Goal: Transaction & Acquisition: Download file/media

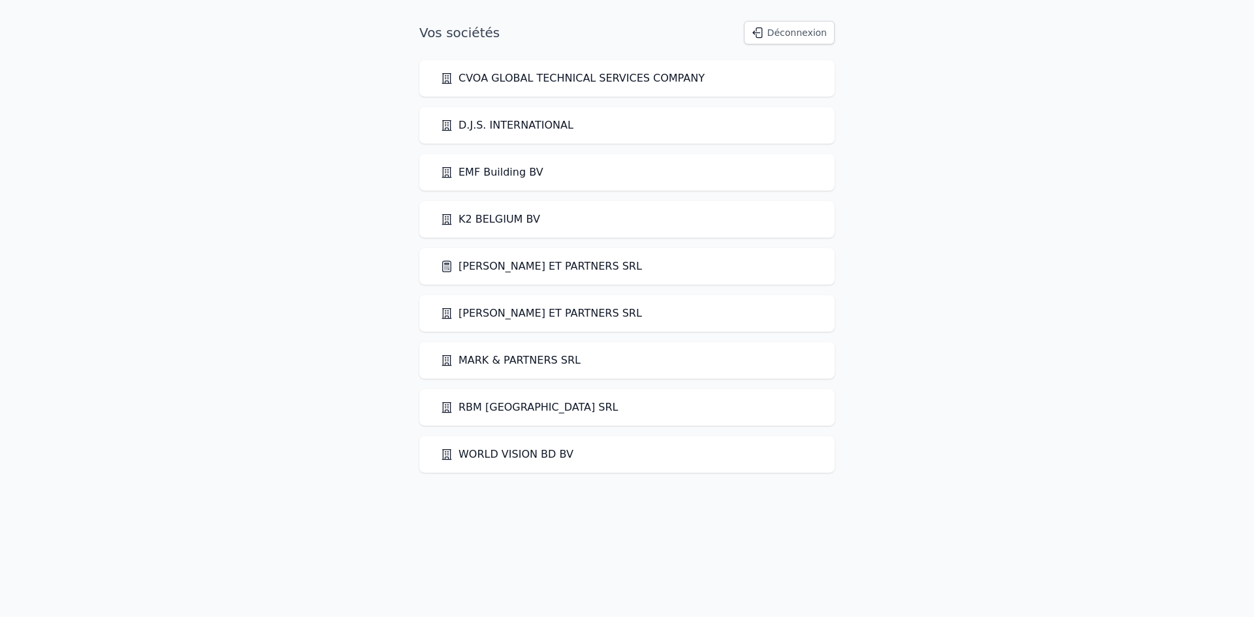
click at [527, 261] on link "[PERSON_NAME] ET PARTNERS SRL" at bounding box center [541, 267] width 202 height 16
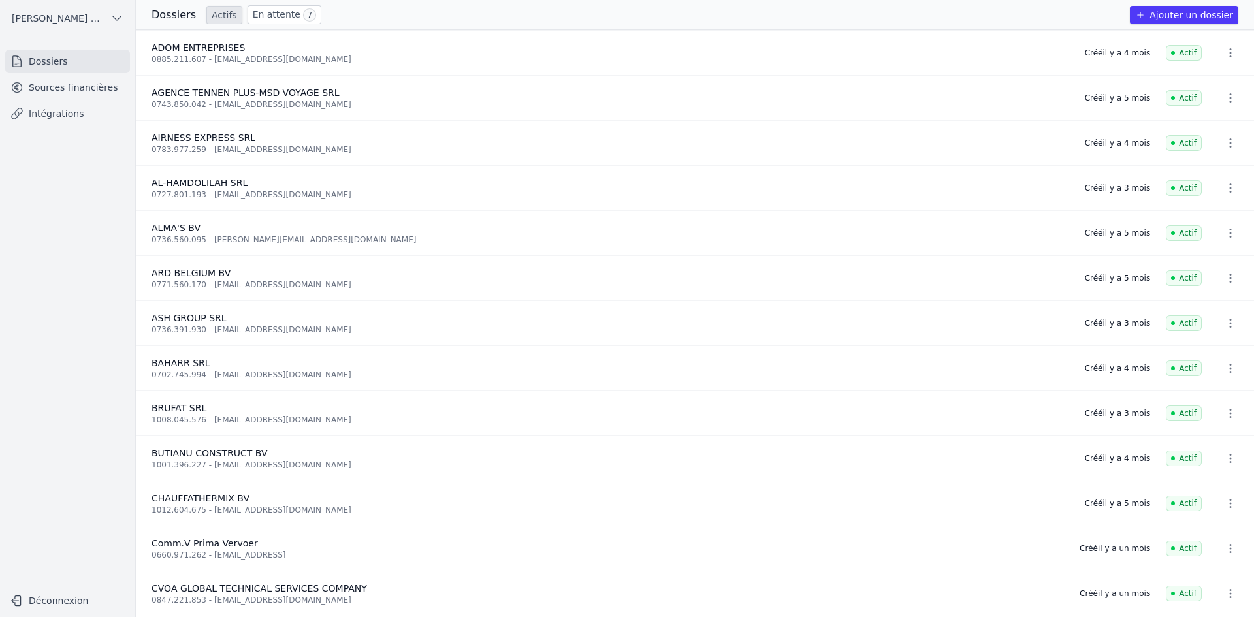
click at [37, 87] on link "Sources financières" at bounding box center [67, 88] width 125 height 24
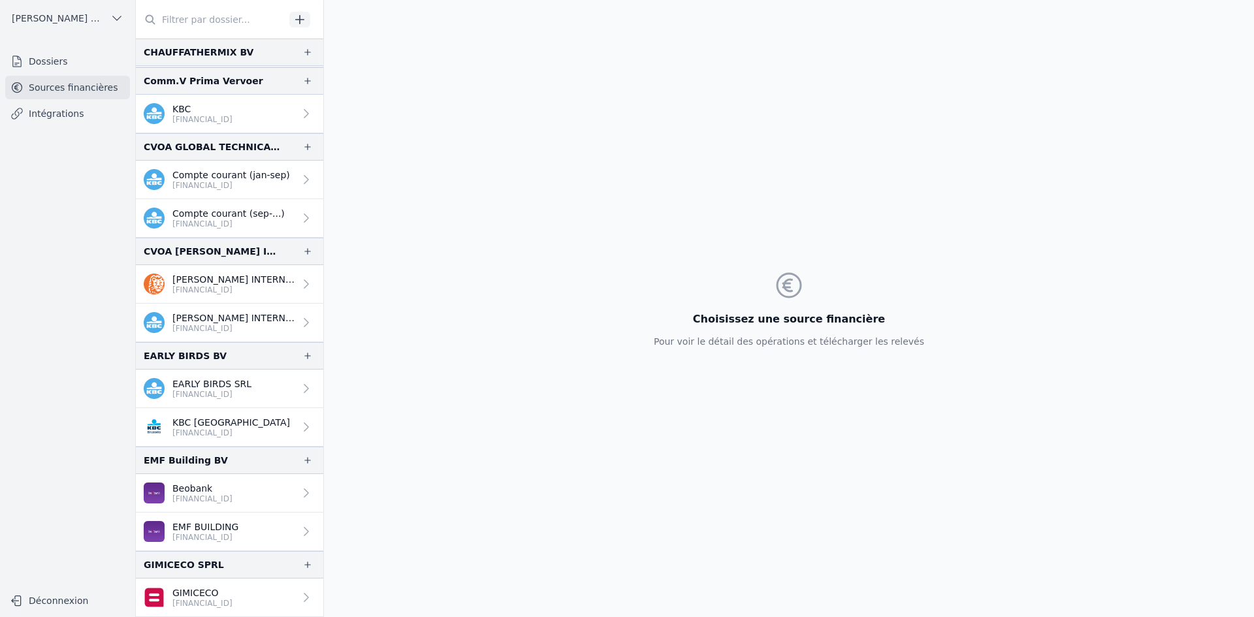
scroll to position [588, 0]
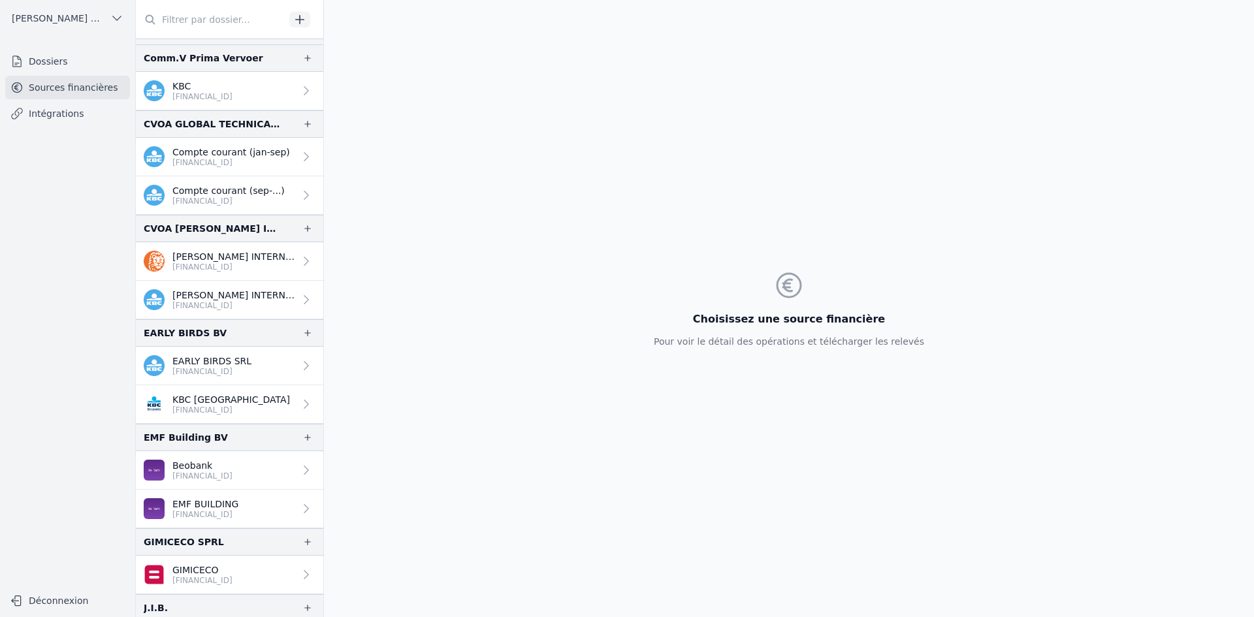
click at [261, 464] on link "Beobank BE21 9502 0188 3203" at bounding box center [229, 470] width 187 height 39
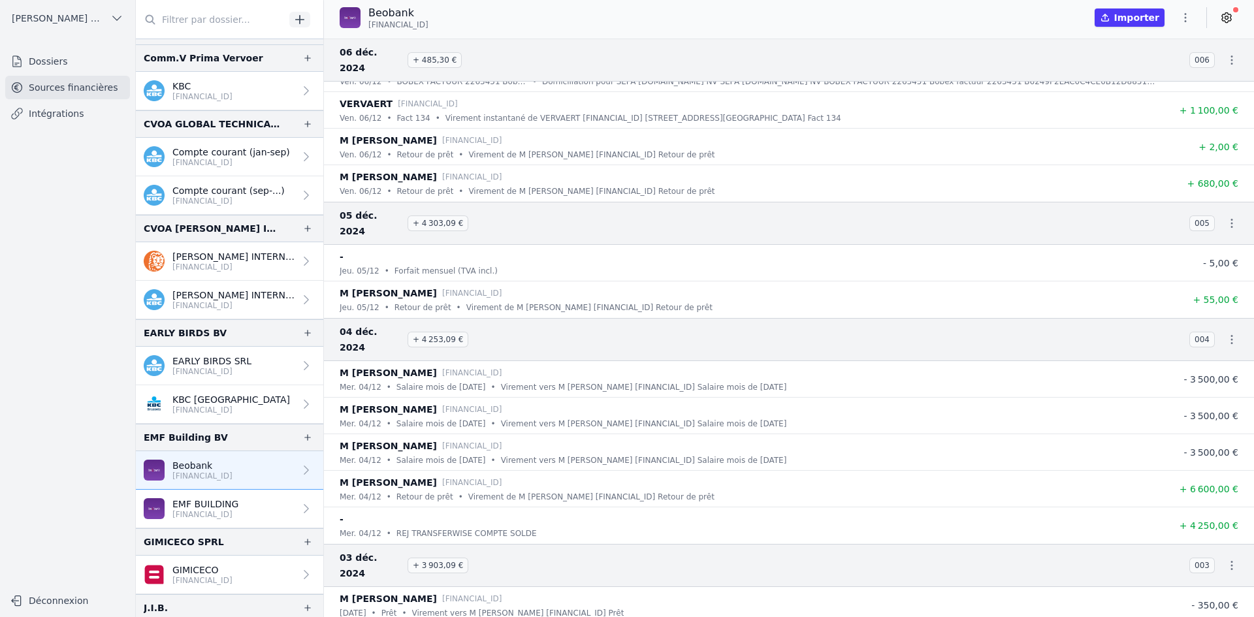
scroll to position [24849, 0]
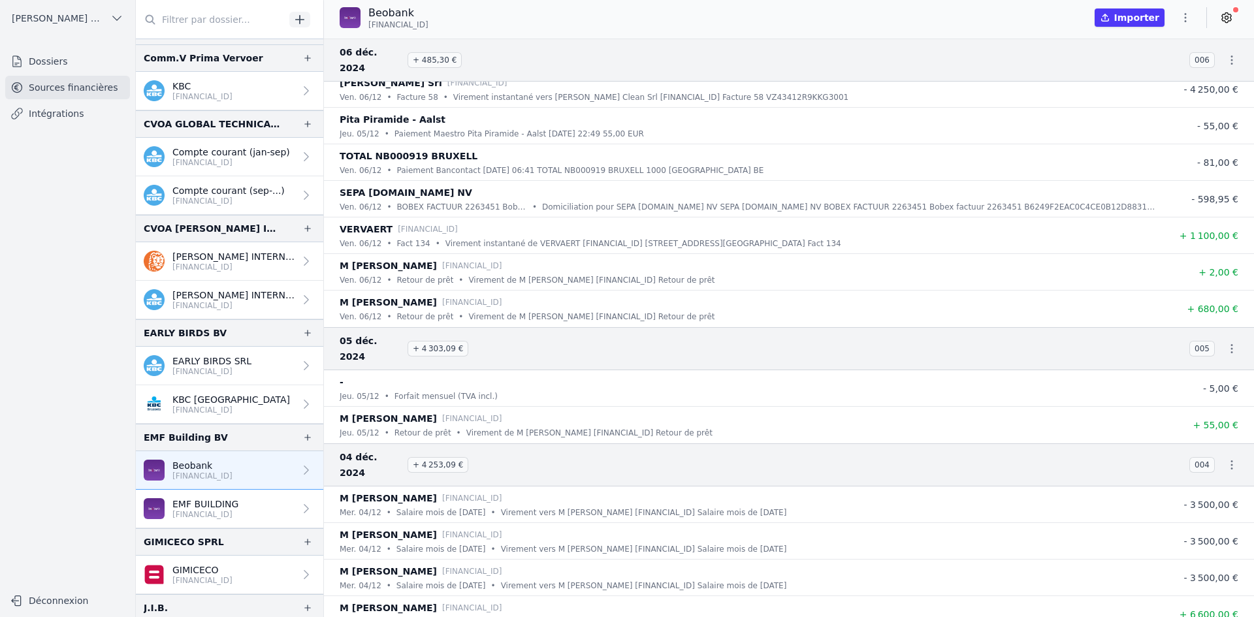
click at [1183, 15] on icon "button" at bounding box center [1185, 17] width 13 height 13
click at [1135, 72] on button "Exporter" at bounding box center [1154, 69] width 94 height 24
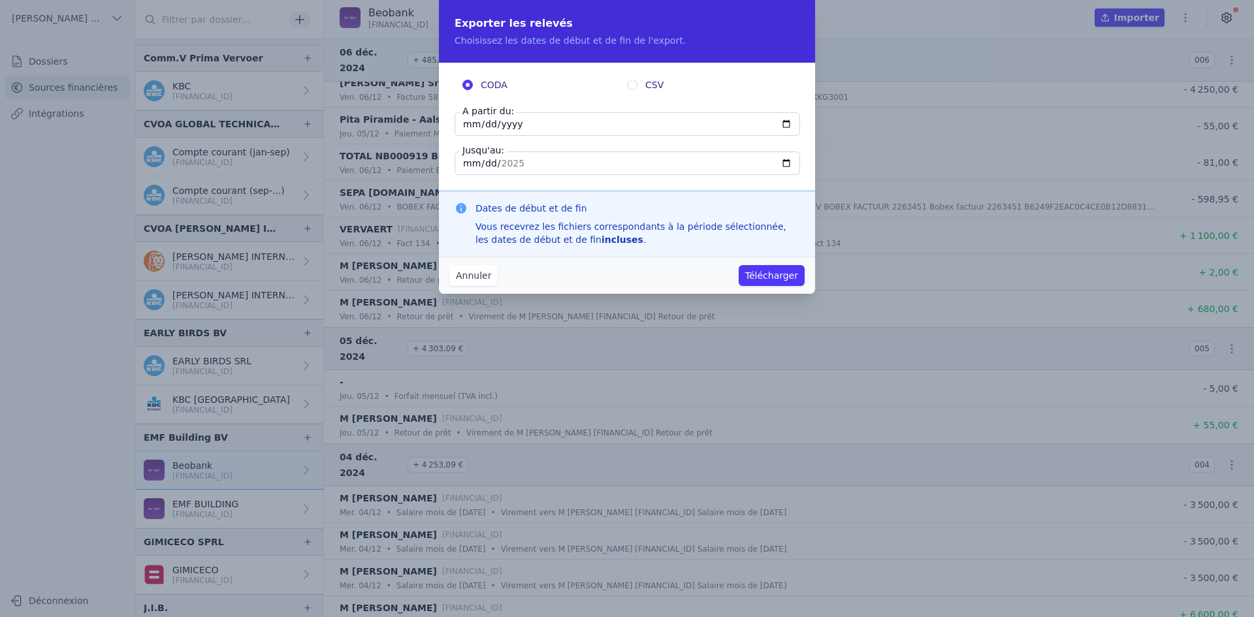
click at [464, 129] on input "2025-08-29" at bounding box center [626, 124] width 345 height 24
type input "2025-08-20"
type input "2025-05-20"
click at [772, 274] on button "Télécharger" at bounding box center [772, 275] width 66 height 21
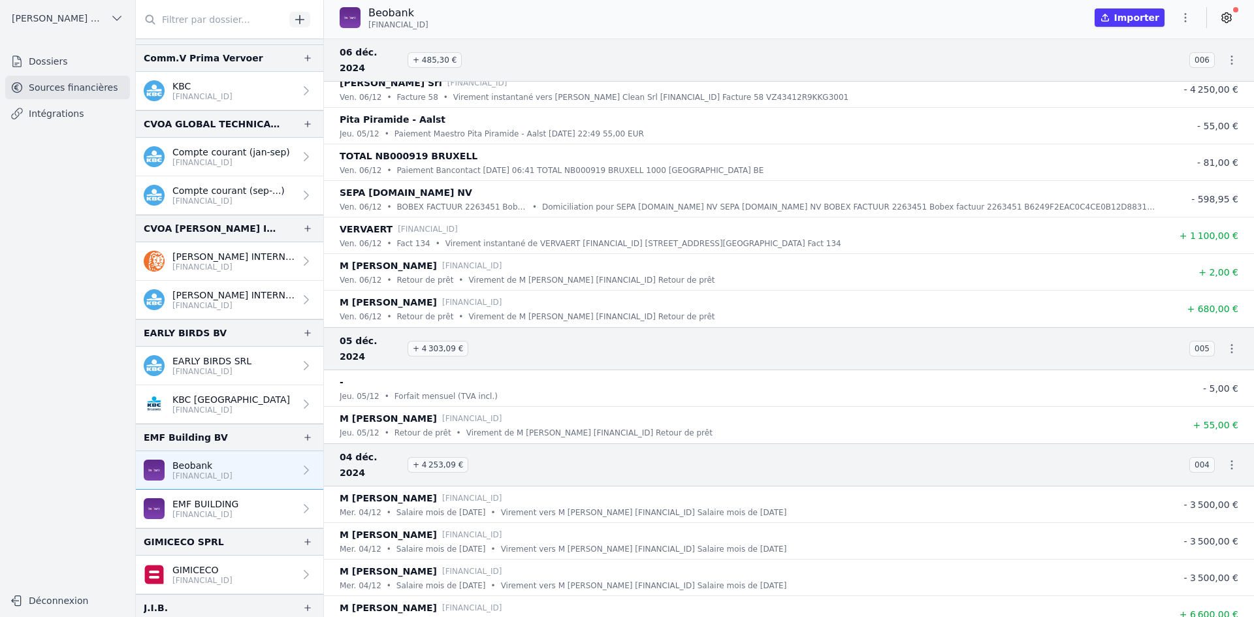
click at [271, 515] on link "EMF BUILDING BE21 9502 0188 3203" at bounding box center [229, 509] width 187 height 39
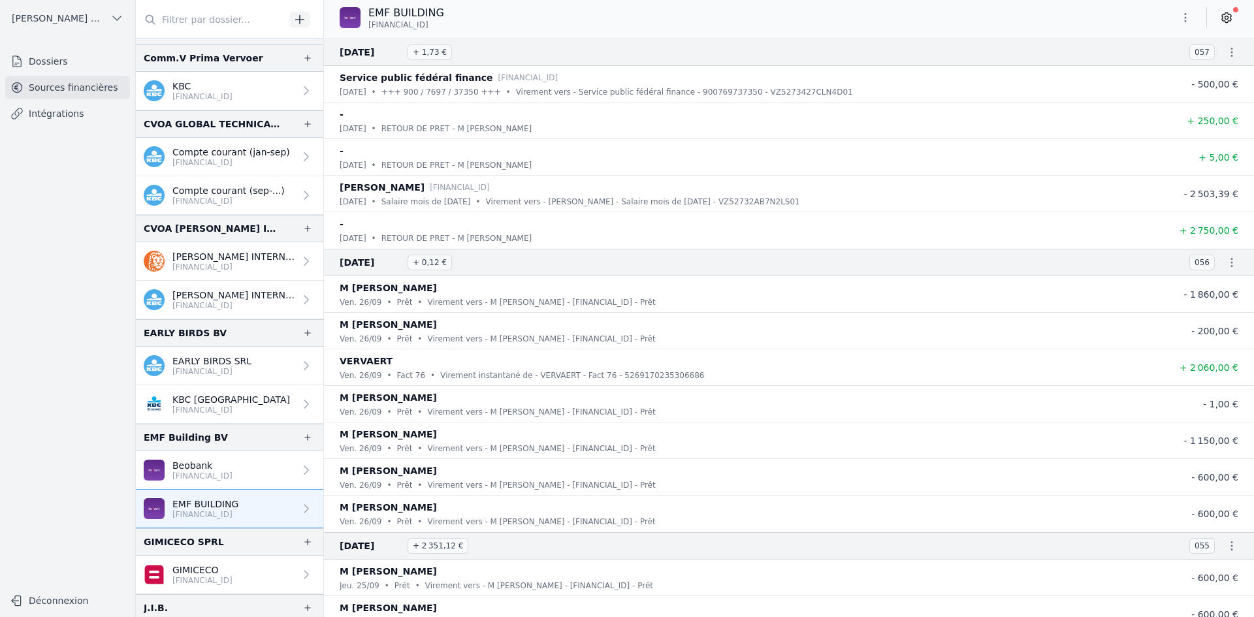
click at [1193, 15] on button "button" at bounding box center [1185, 17] width 26 height 21
click at [1139, 72] on button "Exporter" at bounding box center [1154, 69] width 94 height 24
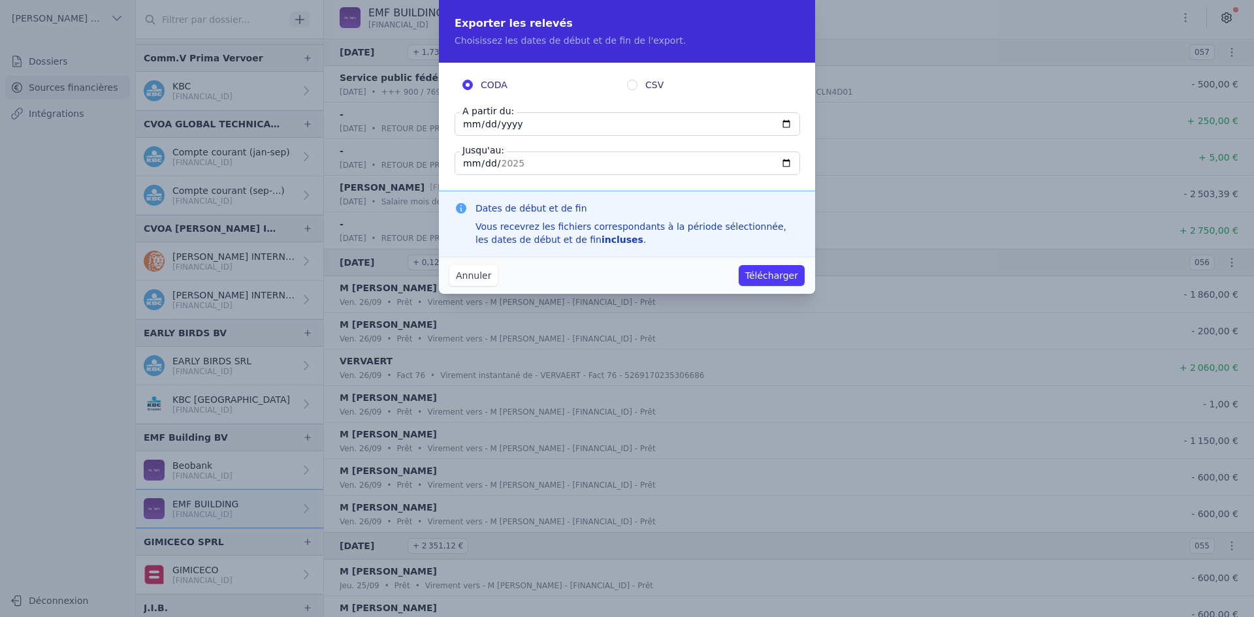
click at [471, 124] on input "2025-09-30" at bounding box center [626, 124] width 345 height 24
type input "2025-09-29"
type input "2025-08-29"
click at [767, 273] on button "Télécharger" at bounding box center [772, 275] width 66 height 21
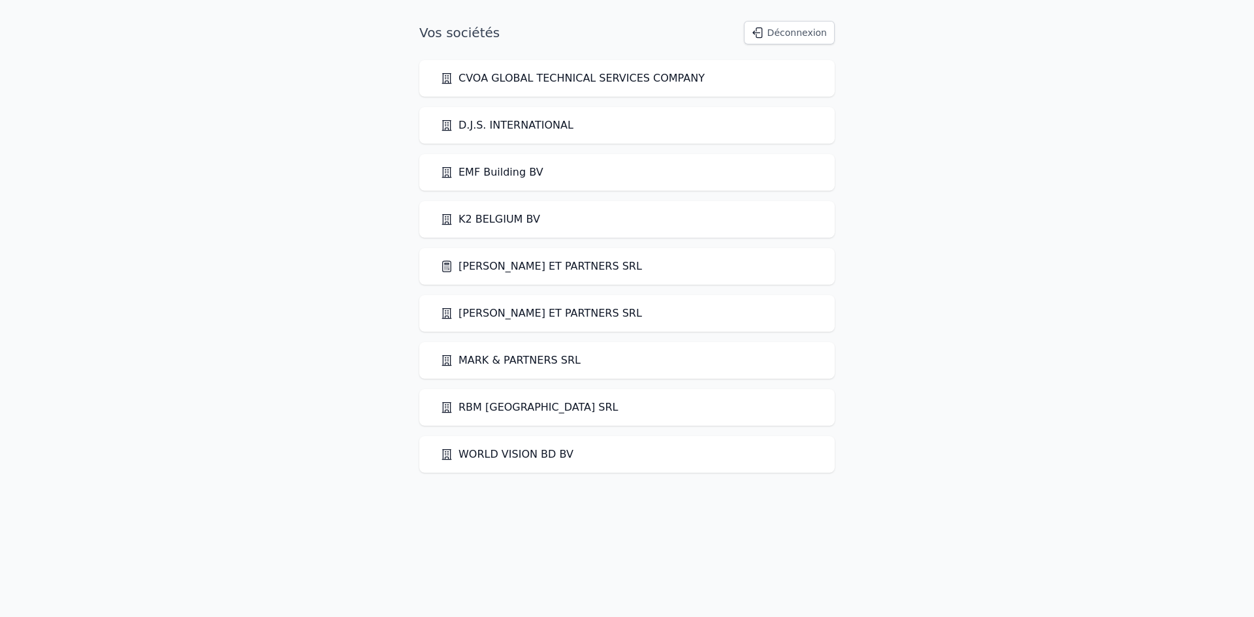
click at [471, 262] on link "[PERSON_NAME] ET PARTNERS SRL" at bounding box center [541, 267] width 202 height 16
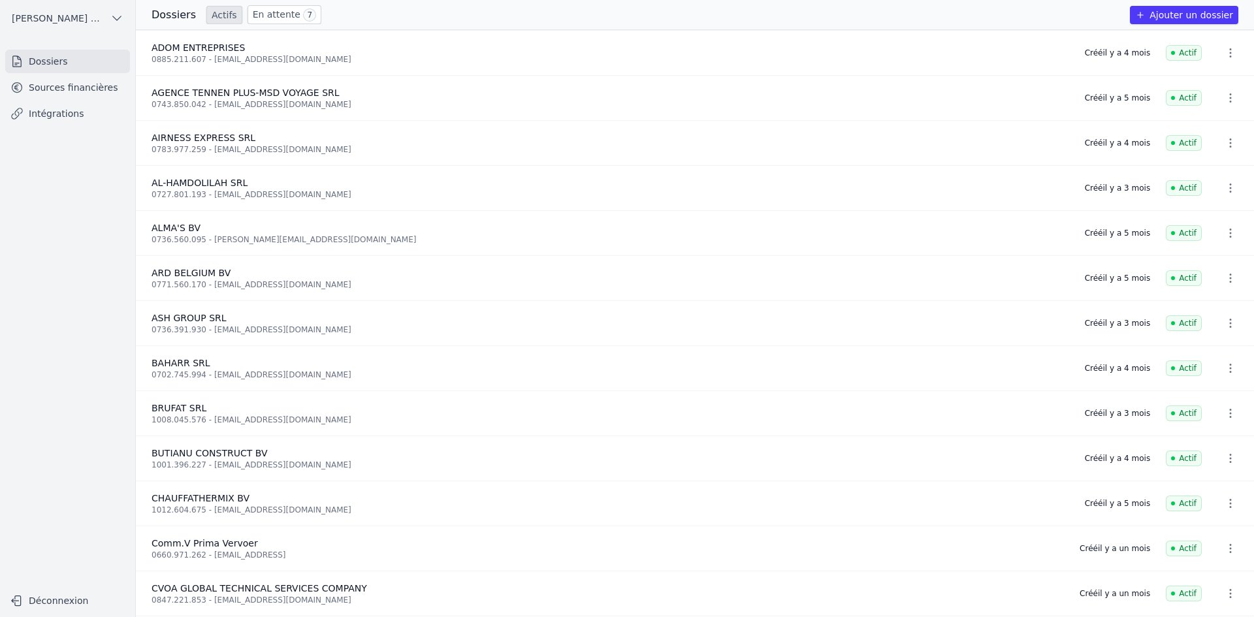
click at [51, 84] on link "Sources financières" at bounding box center [67, 88] width 125 height 24
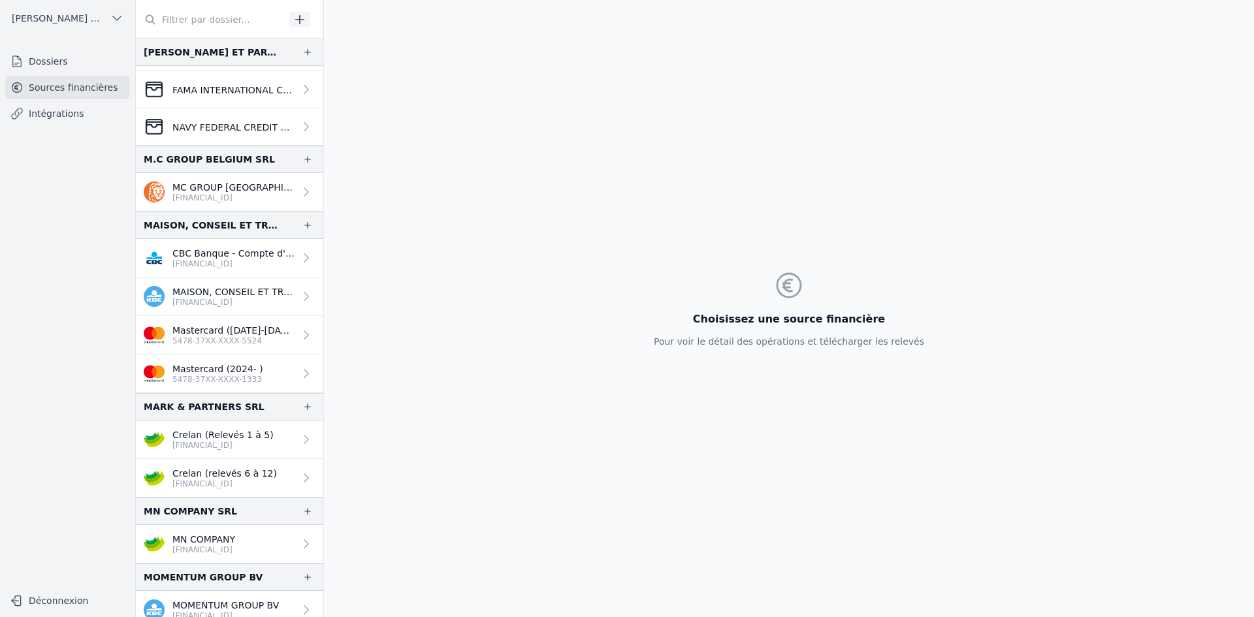
scroll to position [1567, 0]
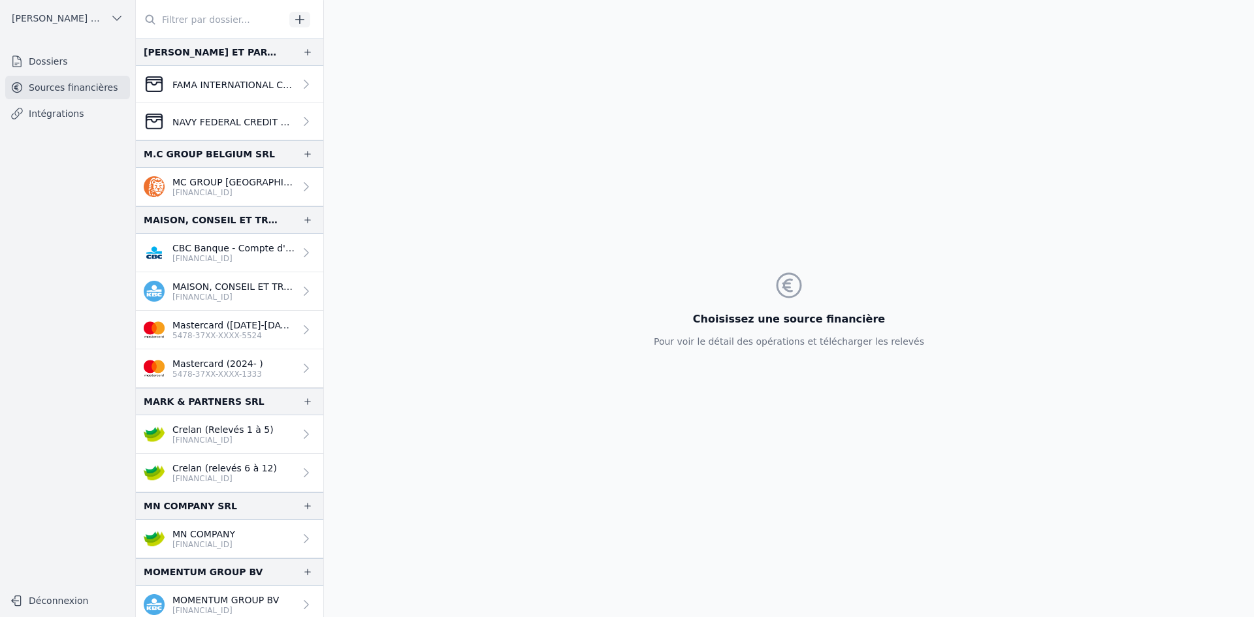
drag, startPoint x: 251, startPoint y: 472, endPoint x: 579, endPoint y: 222, distance: 411.8
click at [578, 223] on div "Choisissez une source financière Pour voir le détail des opérations et téléchar…" at bounding box center [789, 308] width 930 height 617
